Goal: Task Accomplishment & Management: Complete application form

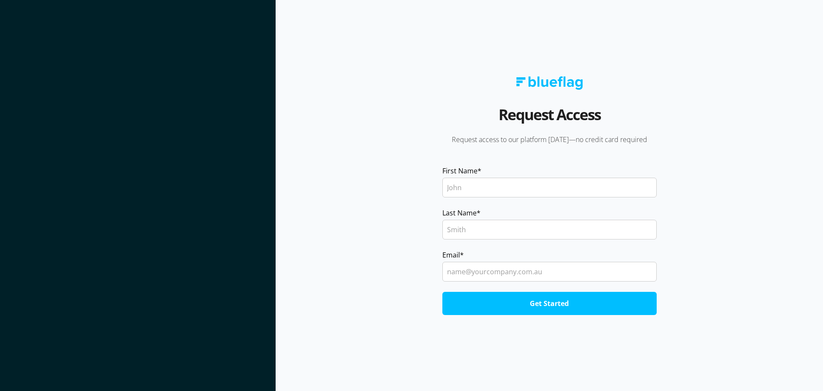
click at [504, 180] on input "First Name *" at bounding box center [550, 188] width 214 height 20
type input "[PERSON_NAME]"
click at [486, 224] on input "Last Name *" at bounding box center [550, 230] width 214 height 20
type input "Boh"
click at [504, 252] on label "Email *" at bounding box center [550, 255] width 214 height 10
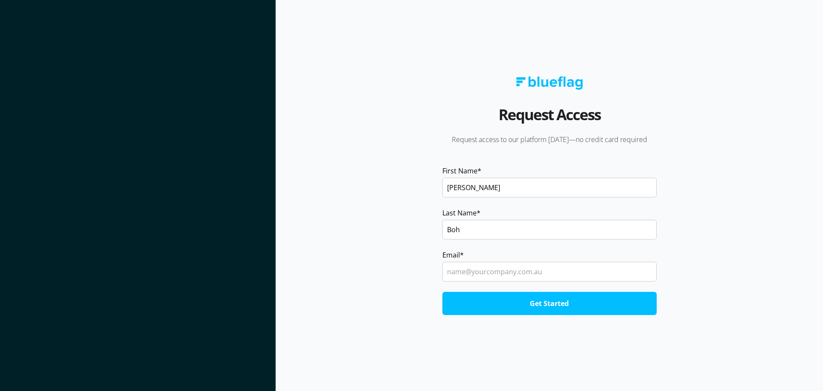
click at [504, 262] on input "Email *" at bounding box center [550, 272] width 214 height 20
click at [498, 266] on input "Email *" at bounding box center [550, 272] width 214 height 20
click at [499, 269] on input "Email *" at bounding box center [550, 272] width 214 height 20
type input "[PERSON_NAME][EMAIL_ADDRESS][DOMAIN_NAME]"
click at [524, 302] on input "Get Started" at bounding box center [550, 303] width 214 height 23
